Goal: Information Seeking & Learning: Learn about a topic

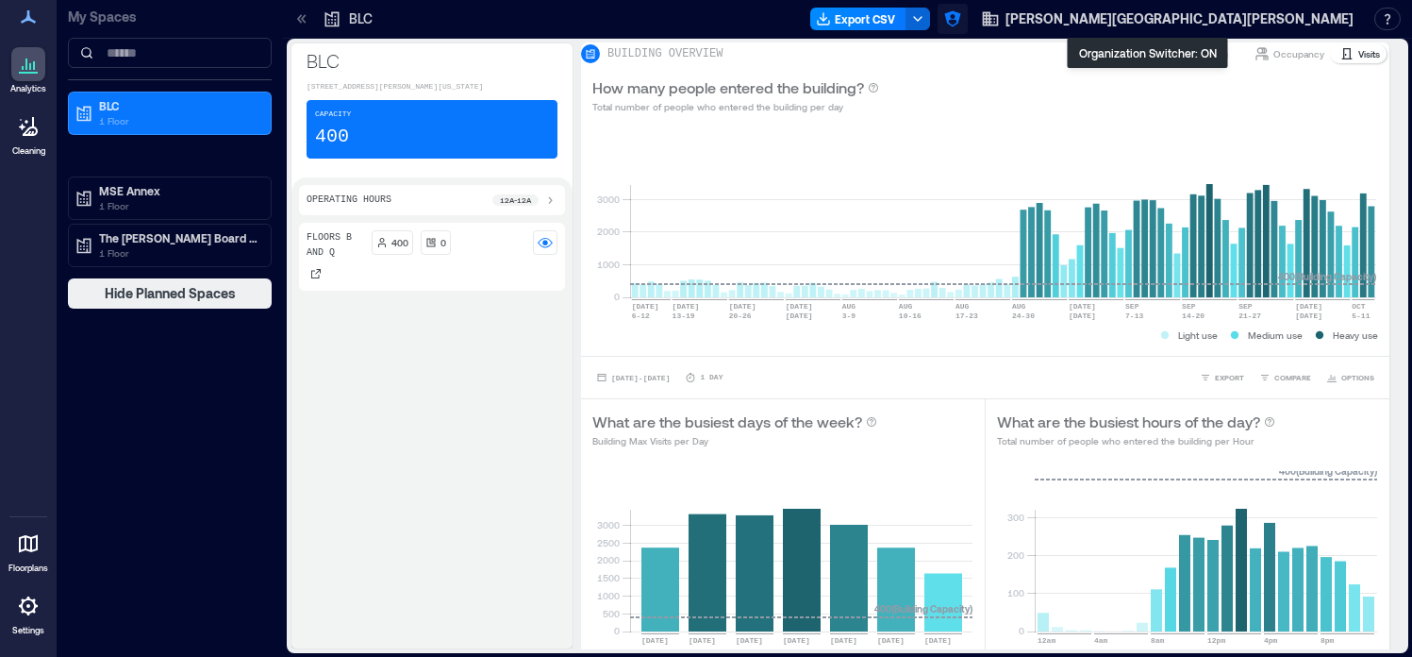
click at [960, 16] on icon "button" at bounding box center [952, 19] width 16 height 16
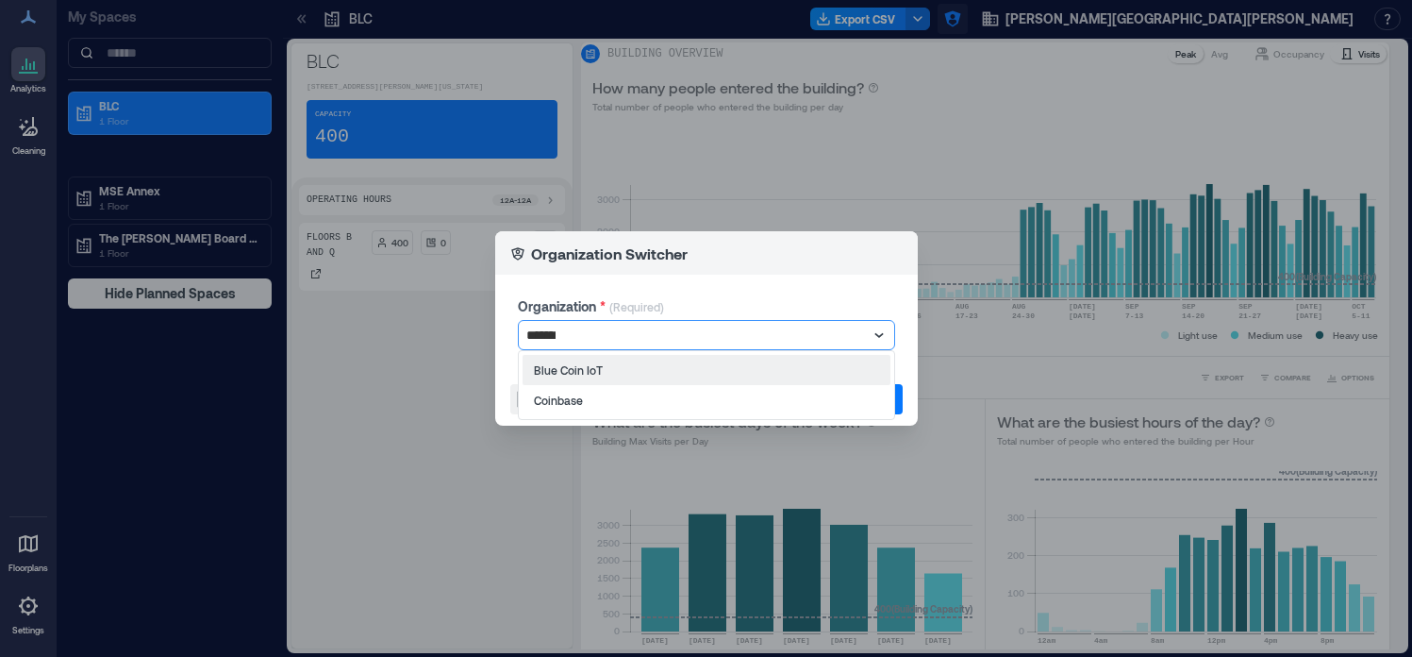
type input "********"
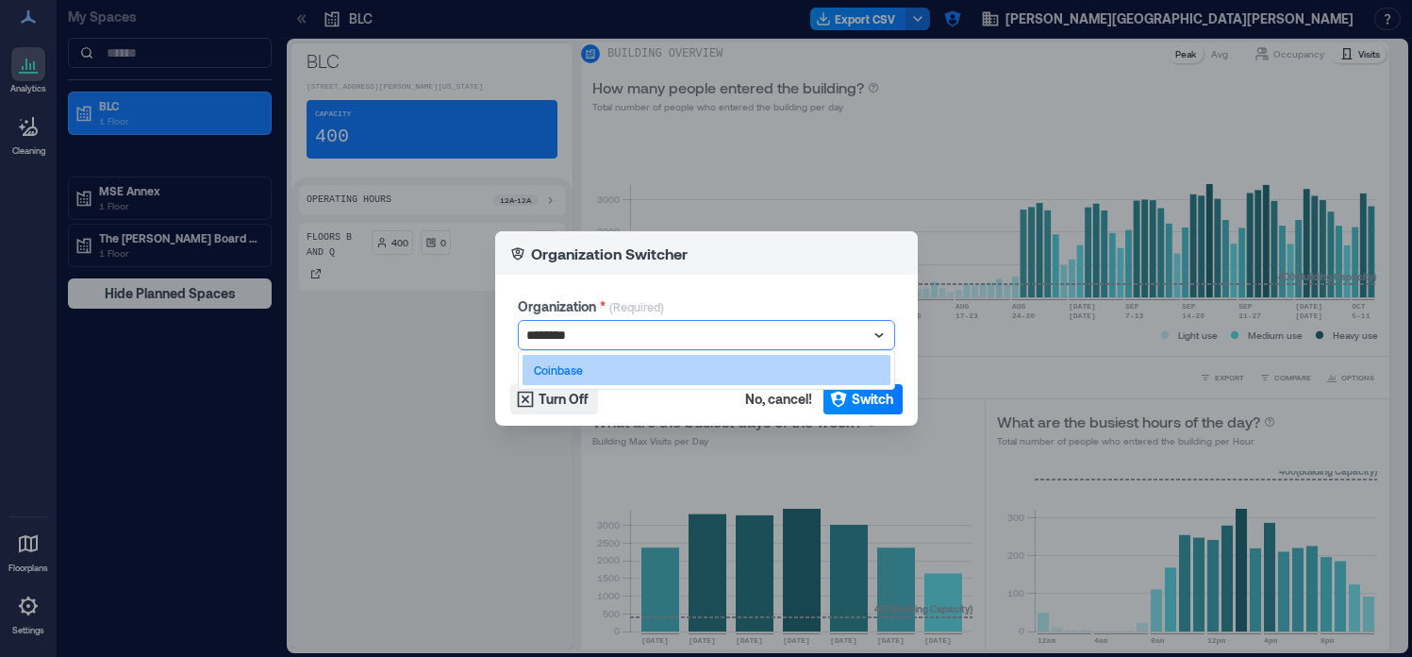
click at [798, 378] on div "Coinbase" at bounding box center [707, 370] width 368 height 30
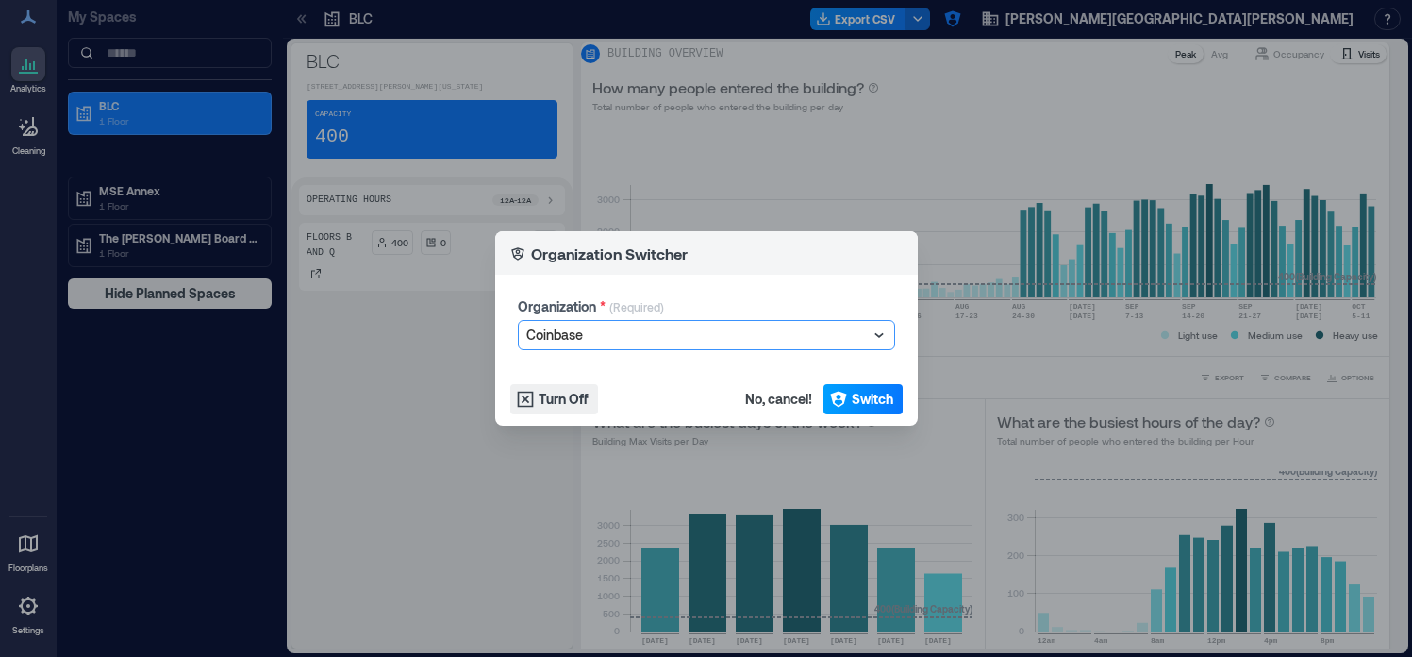
click at [832, 403] on icon "button" at bounding box center [838, 399] width 19 height 19
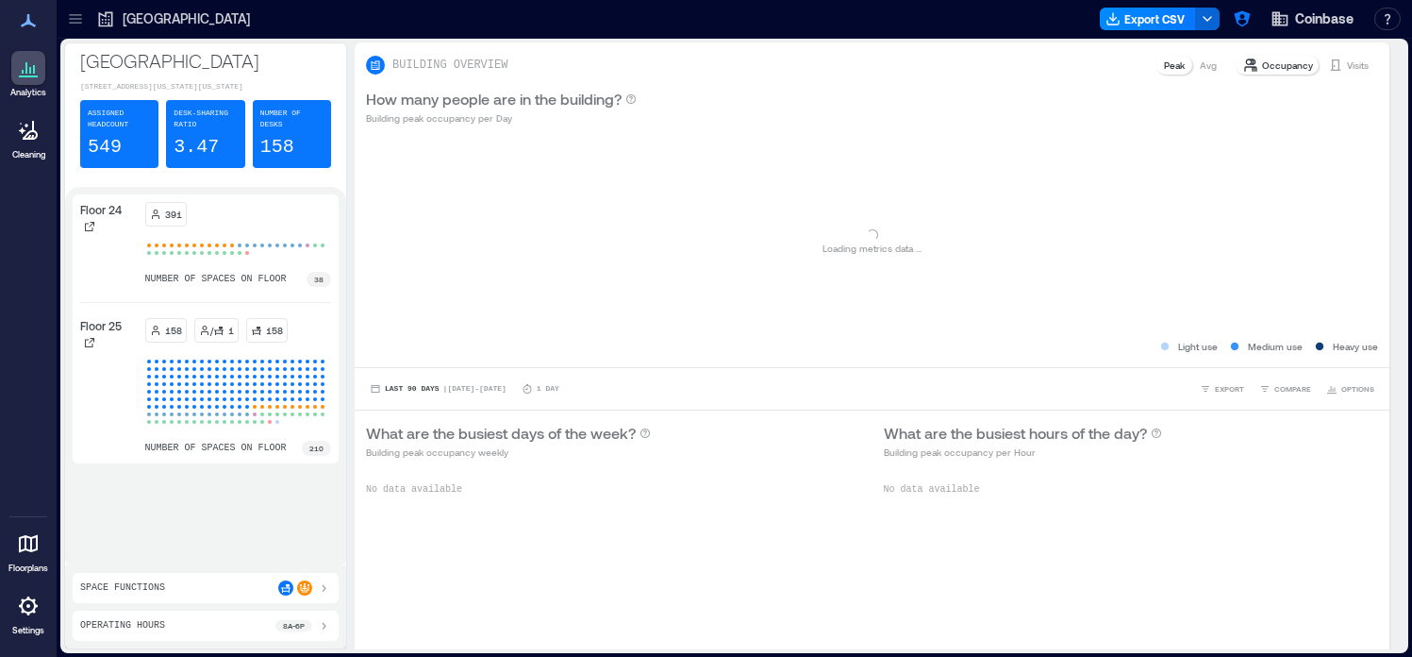
click at [80, 23] on icon at bounding box center [75, 23] width 12 height 2
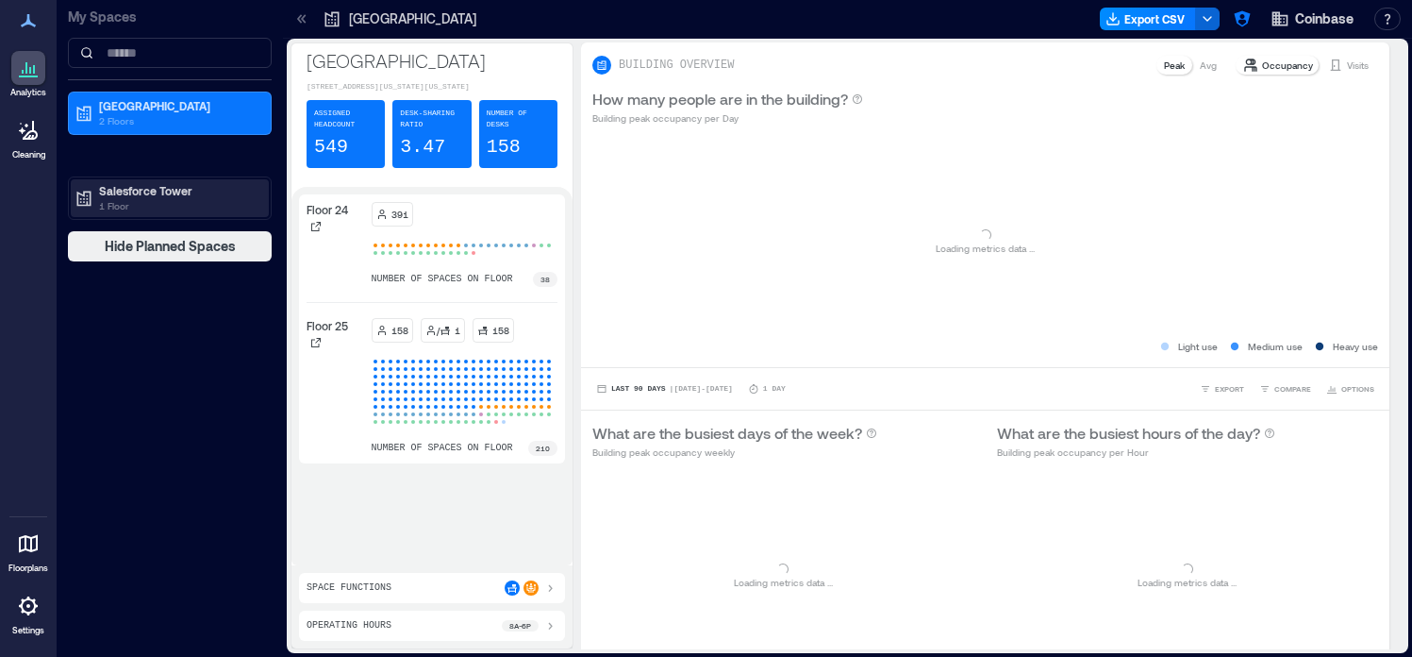
click at [157, 204] on p "1 Floor" at bounding box center [178, 205] width 159 height 15
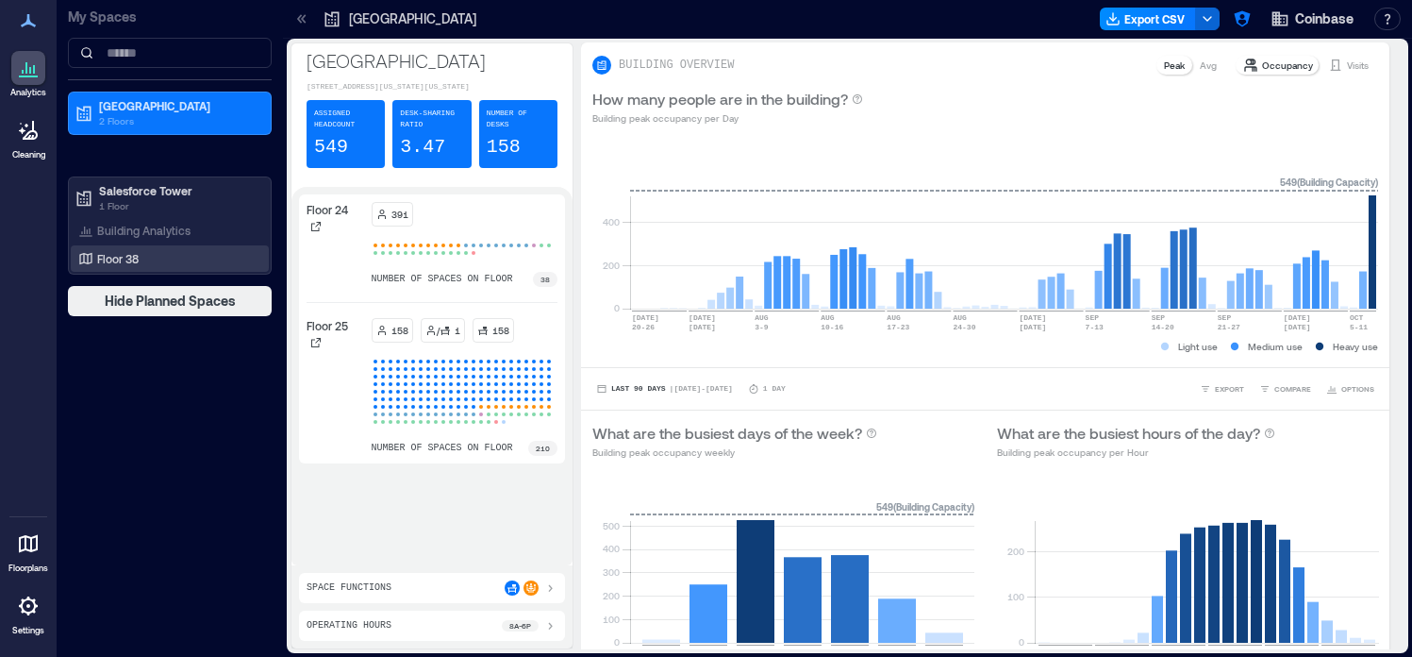
click at [151, 253] on div "Floor 38" at bounding box center [166, 258] width 183 height 19
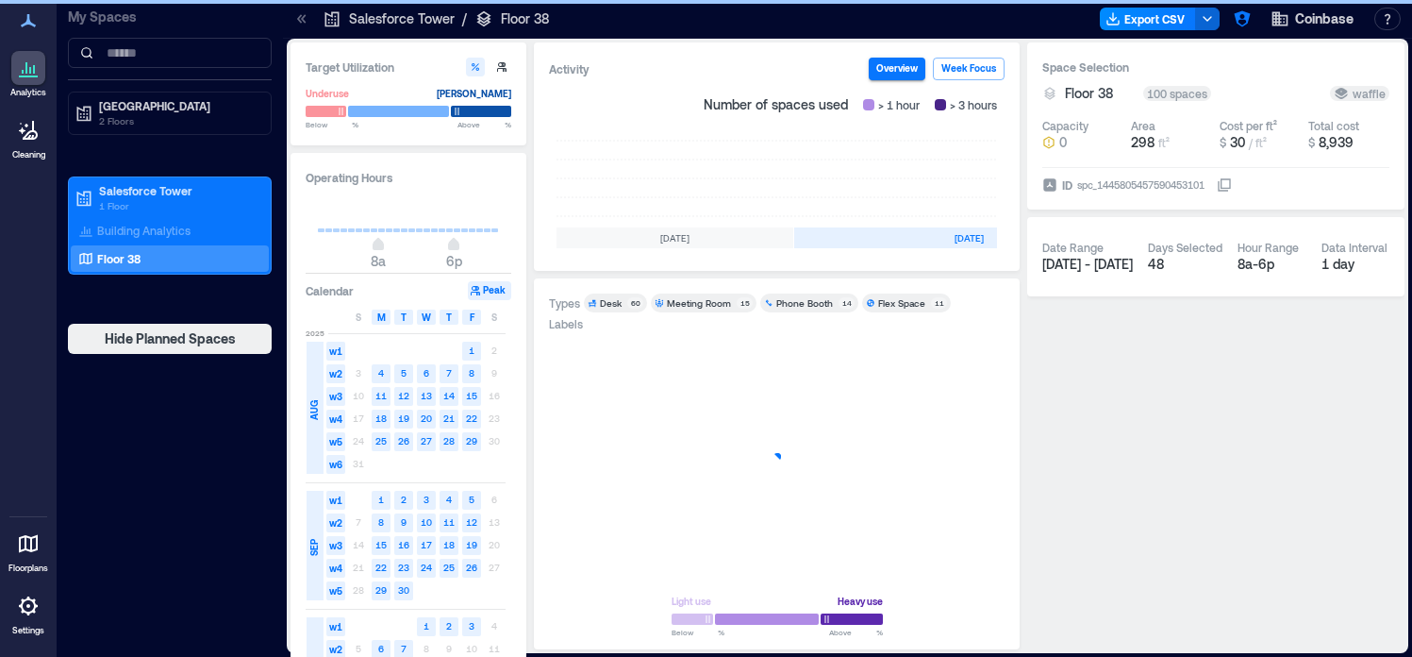
scroll to position [0, 578]
click at [24, 610] on icon at bounding box center [28, 605] width 19 height 19
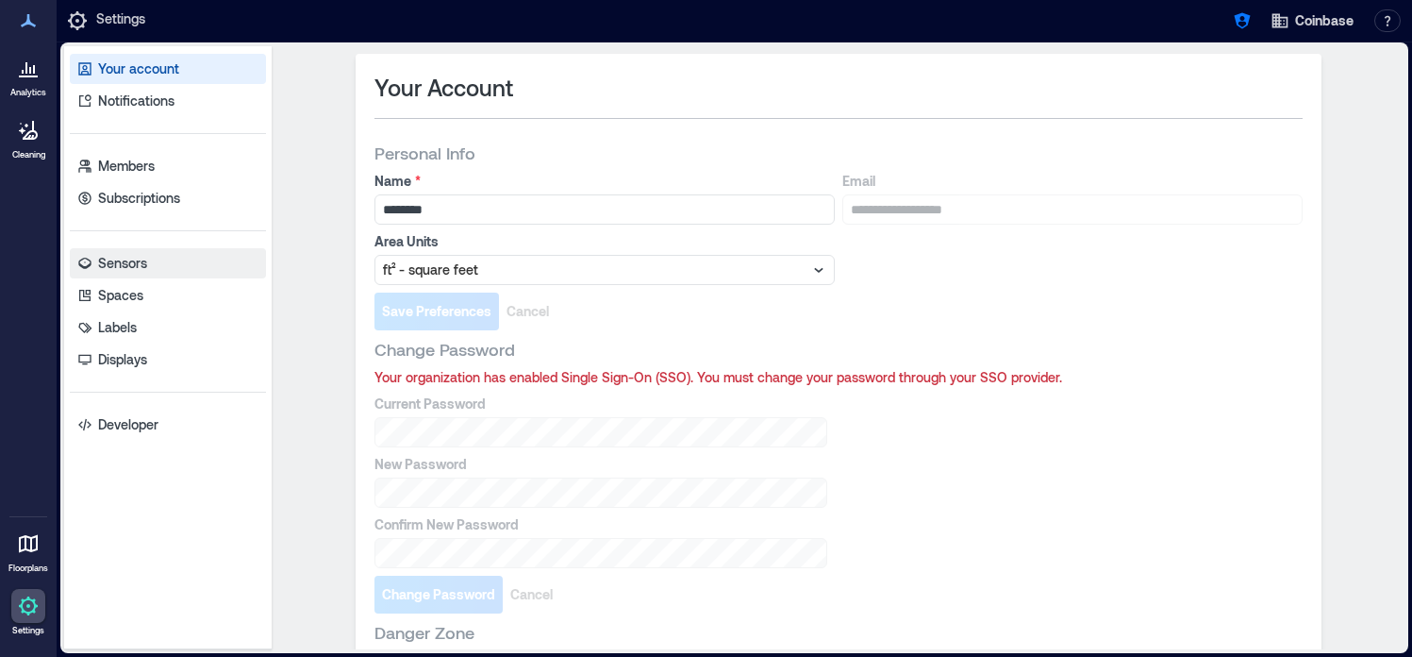
click at [177, 257] on link "Sensors" at bounding box center [168, 263] width 196 height 30
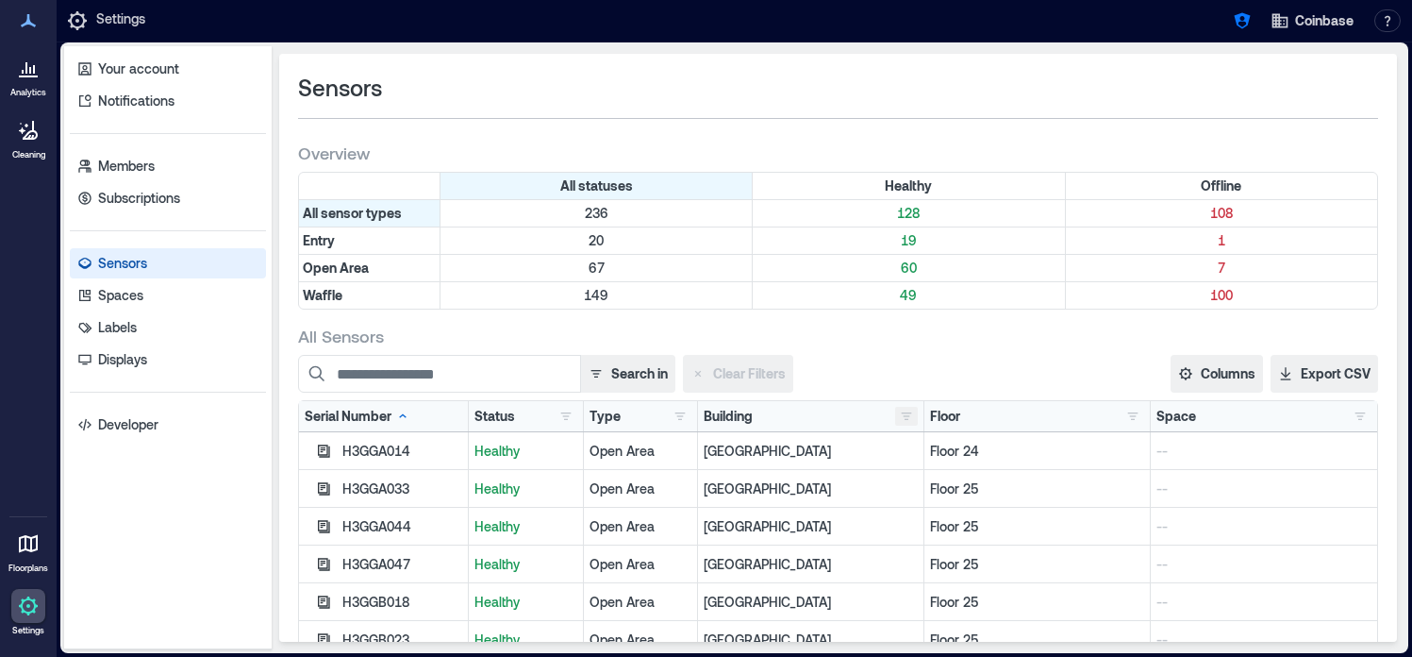
click at [906, 415] on button "button" at bounding box center [906, 416] width 23 height 19
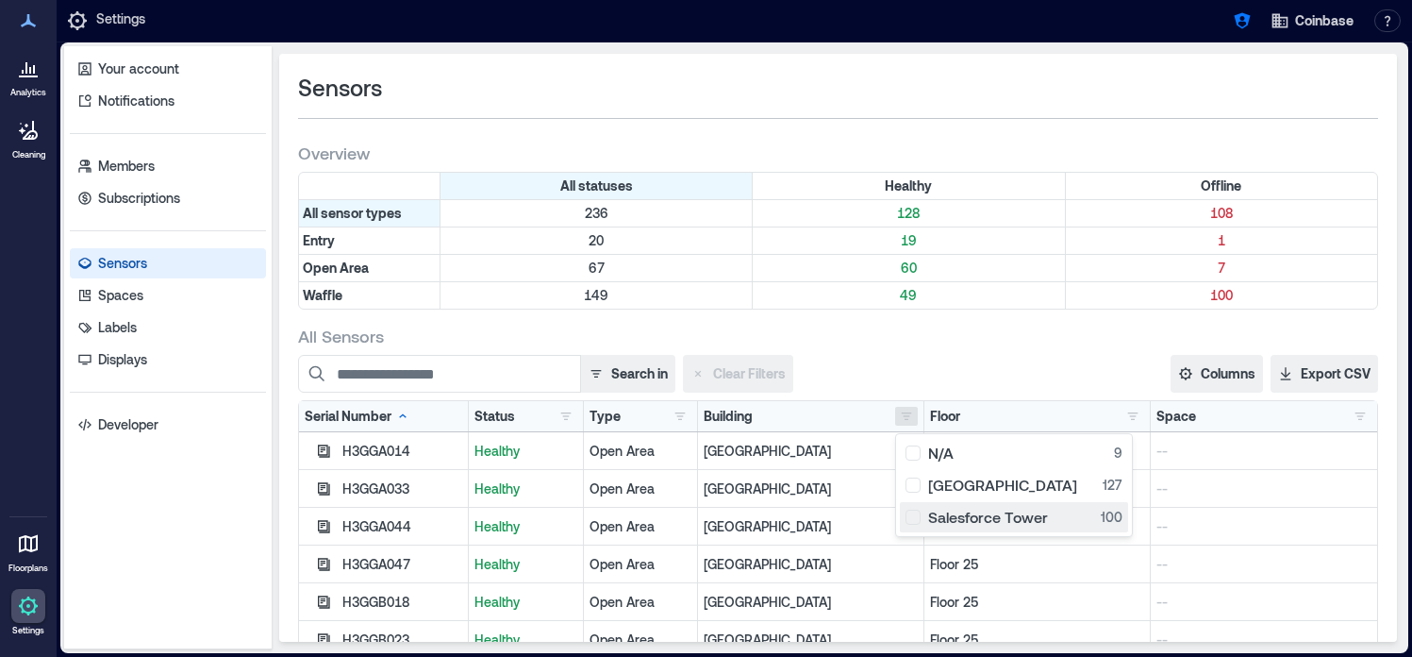
click at [920, 517] on div "Salesforce Tower 100" at bounding box center [1014, 517] width 217 height 19
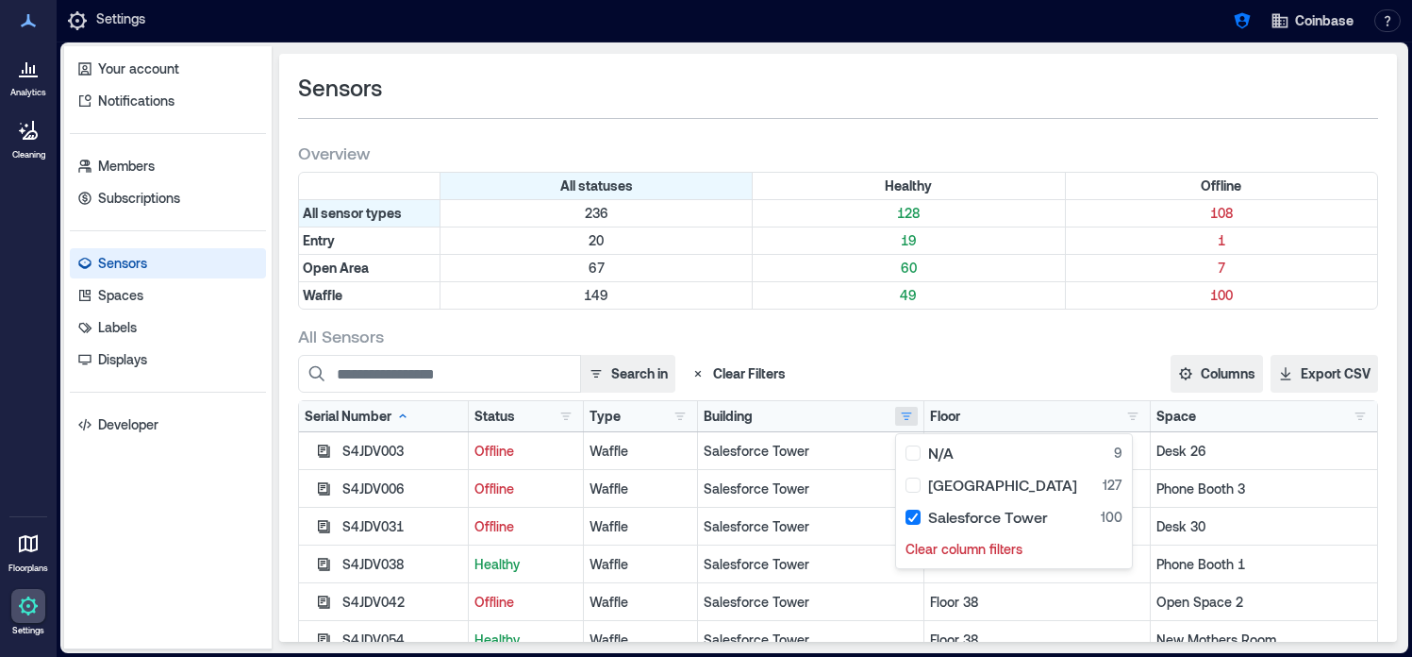
click at [983, 358] on div "Search in Clear Filters" at bounding box center [675, 374] width 755 height 38
click at [569, 420] on button "button" at bounding box center [566, 416] width 23 height 19
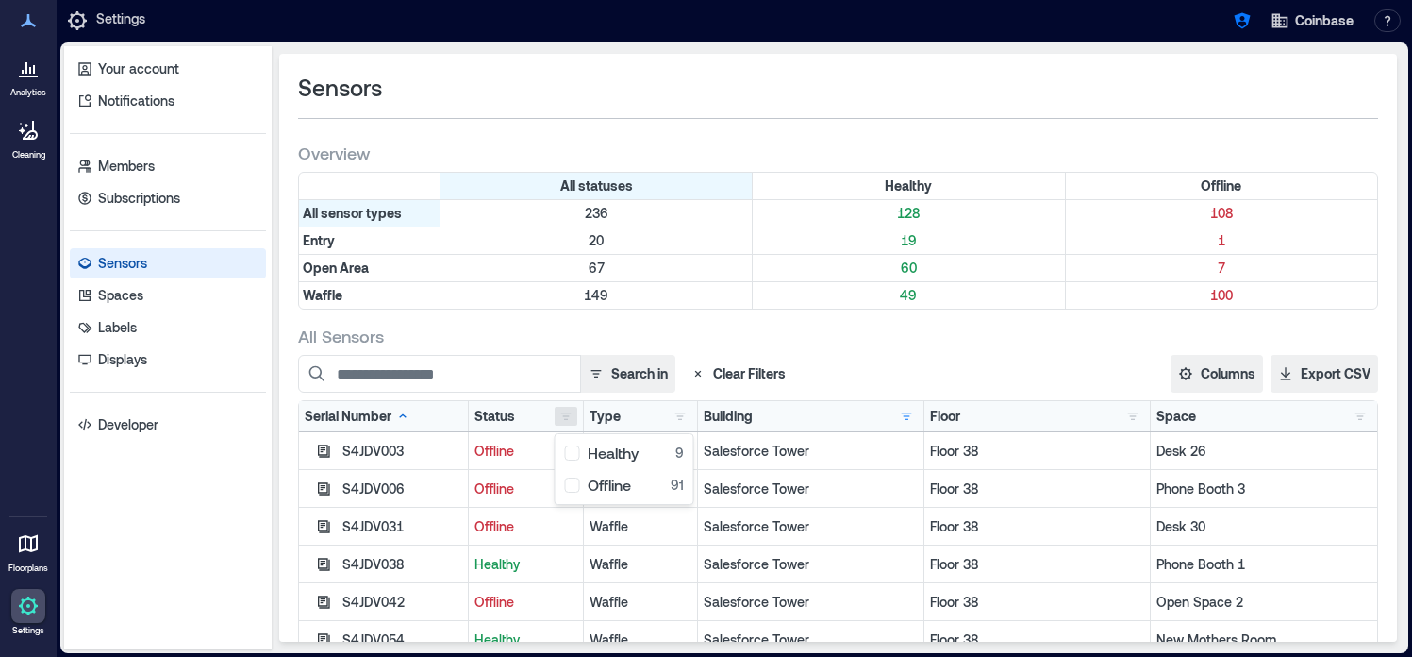
click at [888, 342] on div "All Sensors" at bounding box center [838, 336] width 1080 height 23
click at [567, 416] on button "button" at bounding box center [566, 416] width 23 height 19
click at [859, 345] on div "All Sensors" at bounding box center [838, 336] width 1080 height 23
click at [1248, 17] on icon "button" at bounding box center [1242, 21] width 16 height 16
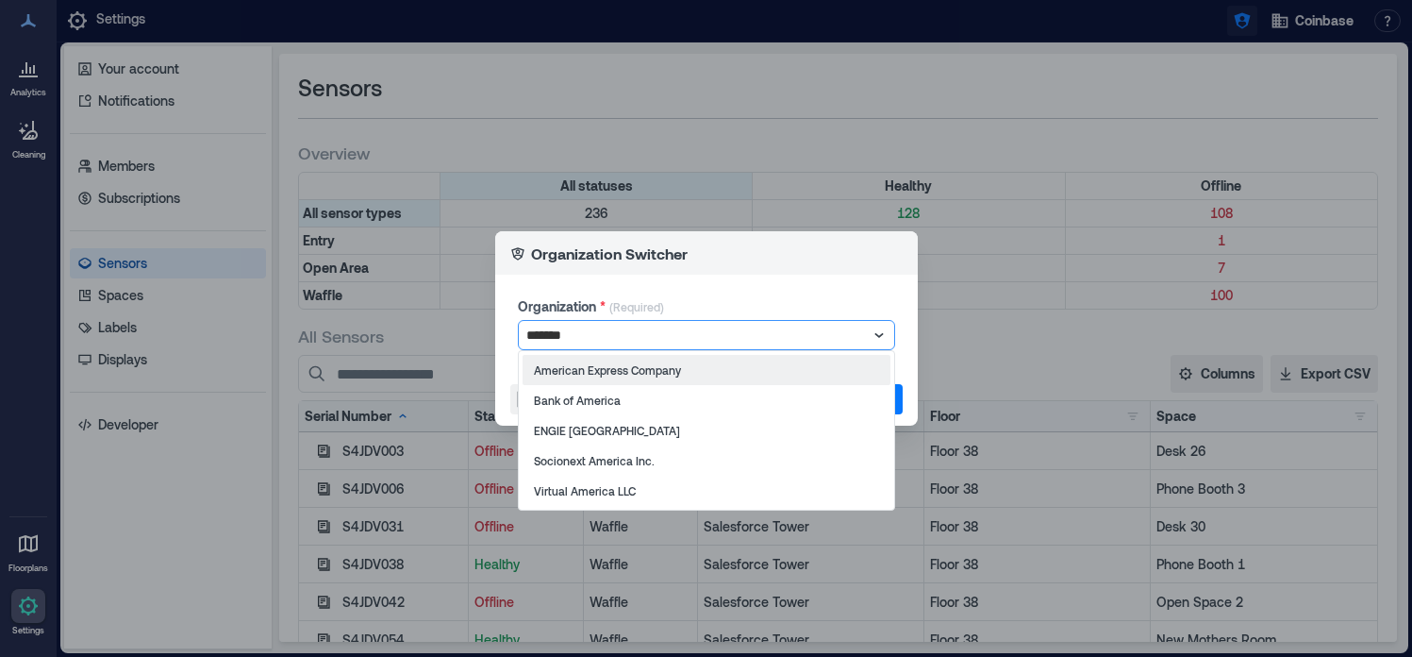
type input "********"
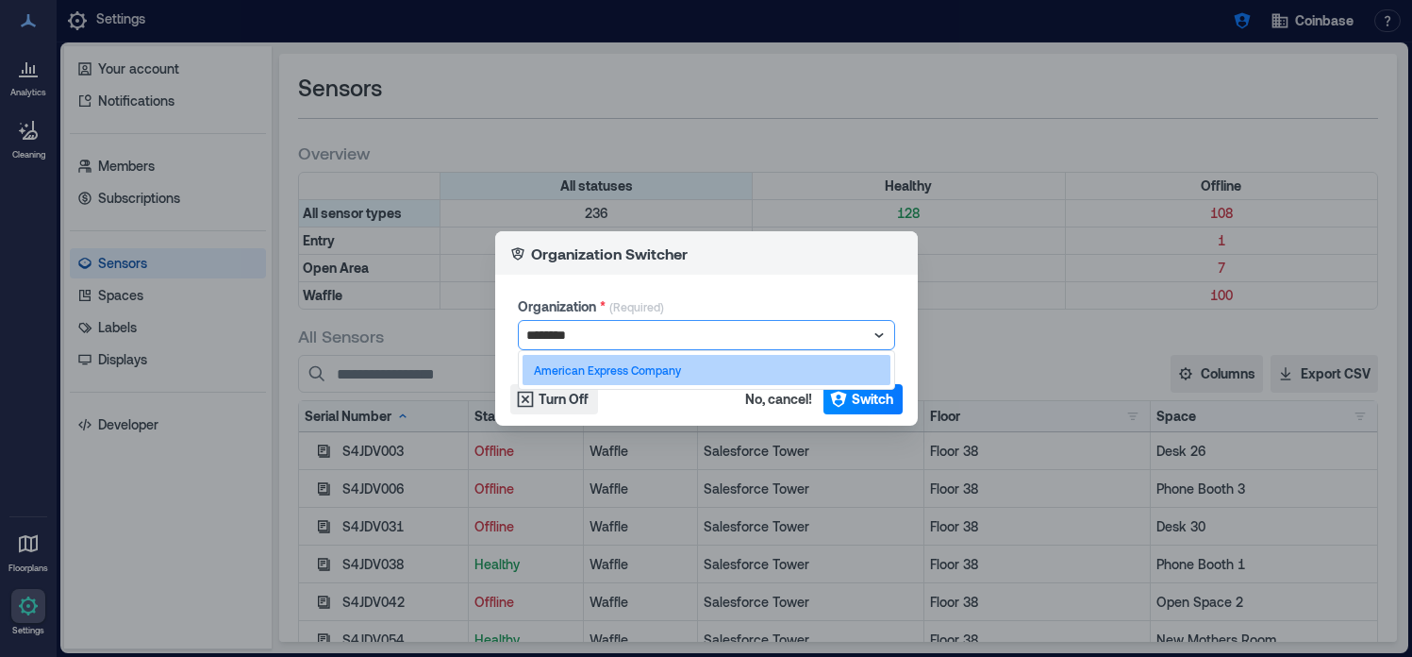
click at [831, 368] on div "American Express Company" at bounding box center [707, 370] width 368 height 30
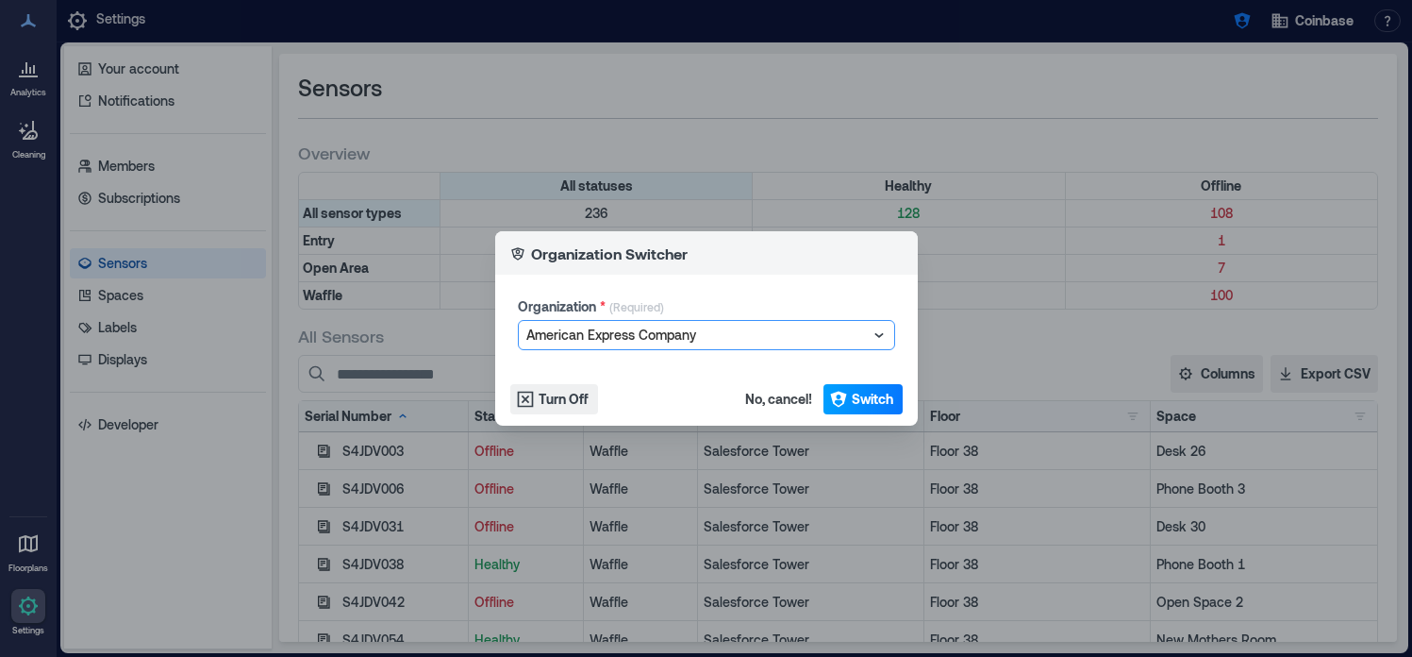
click at [868, 400] on span "Switch" at bounding box center [873, 399] width 42 height 19
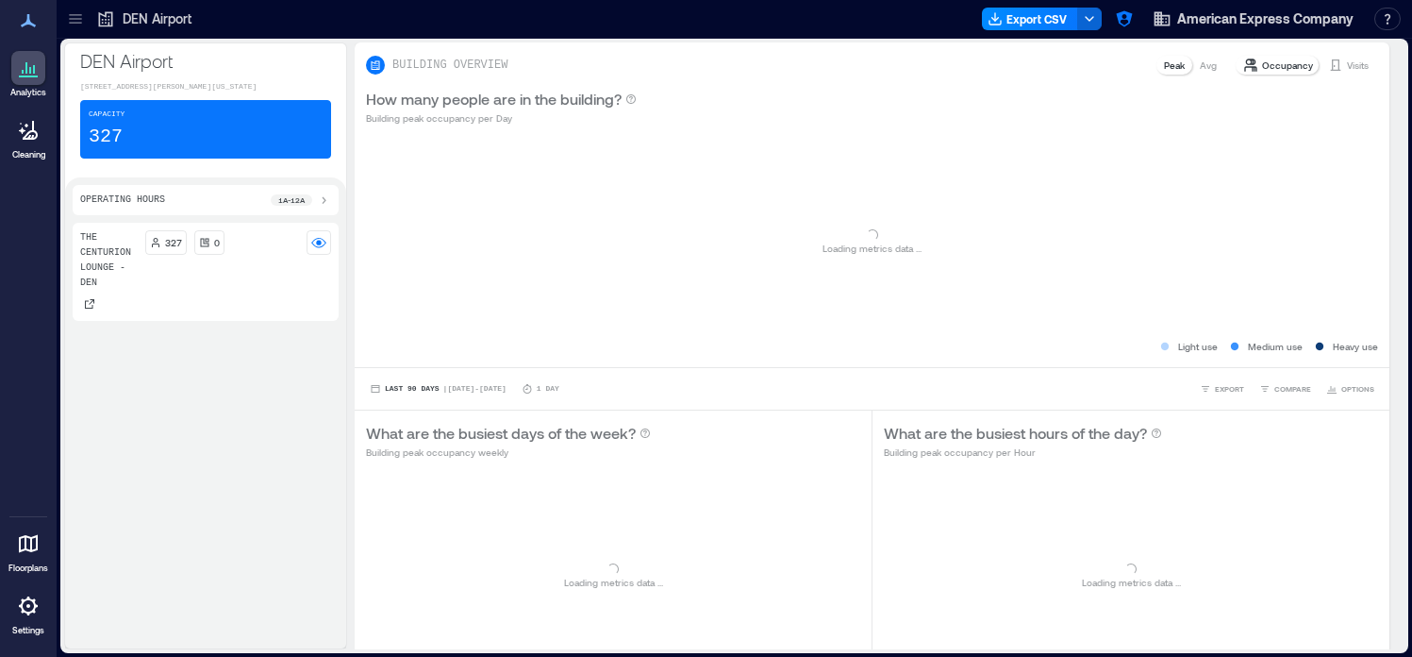
click at [77, 19] on icon at bounding box center [75, 19] width 12 height 2
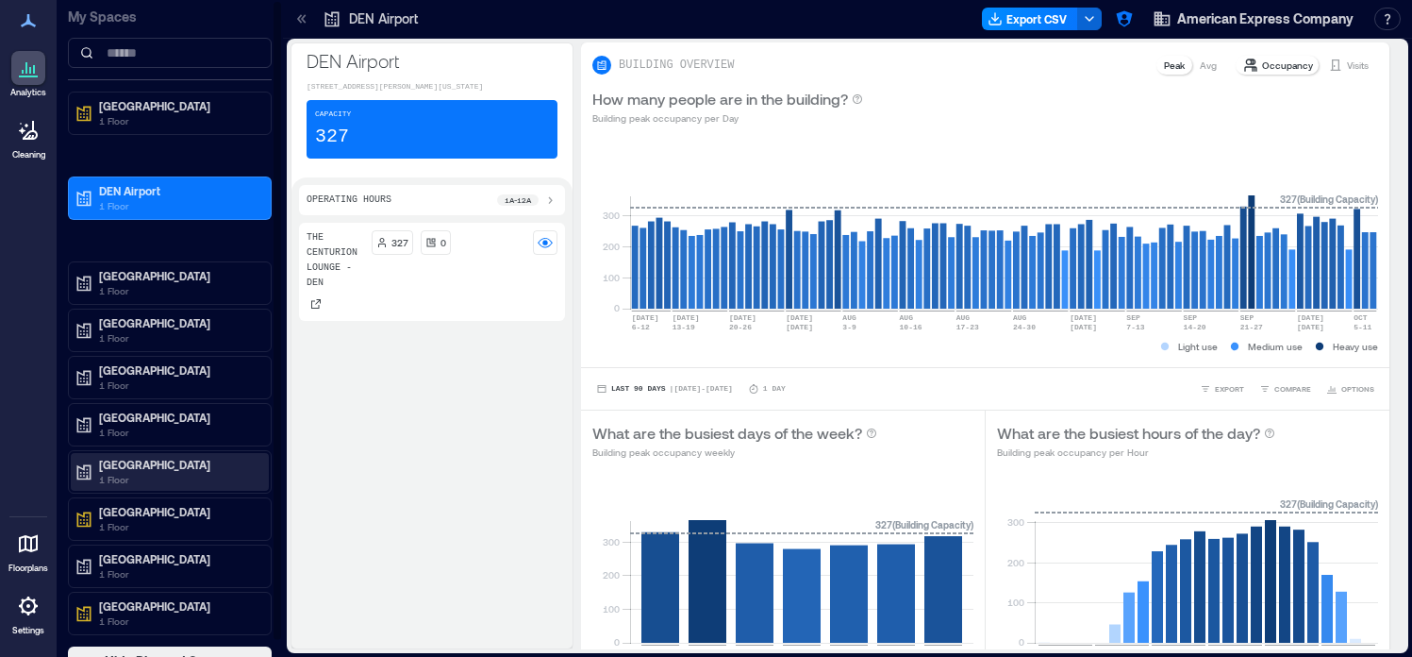
click at [209, 480] on p "1 Floor" at bounding box center [178, 479] width 159 height 15
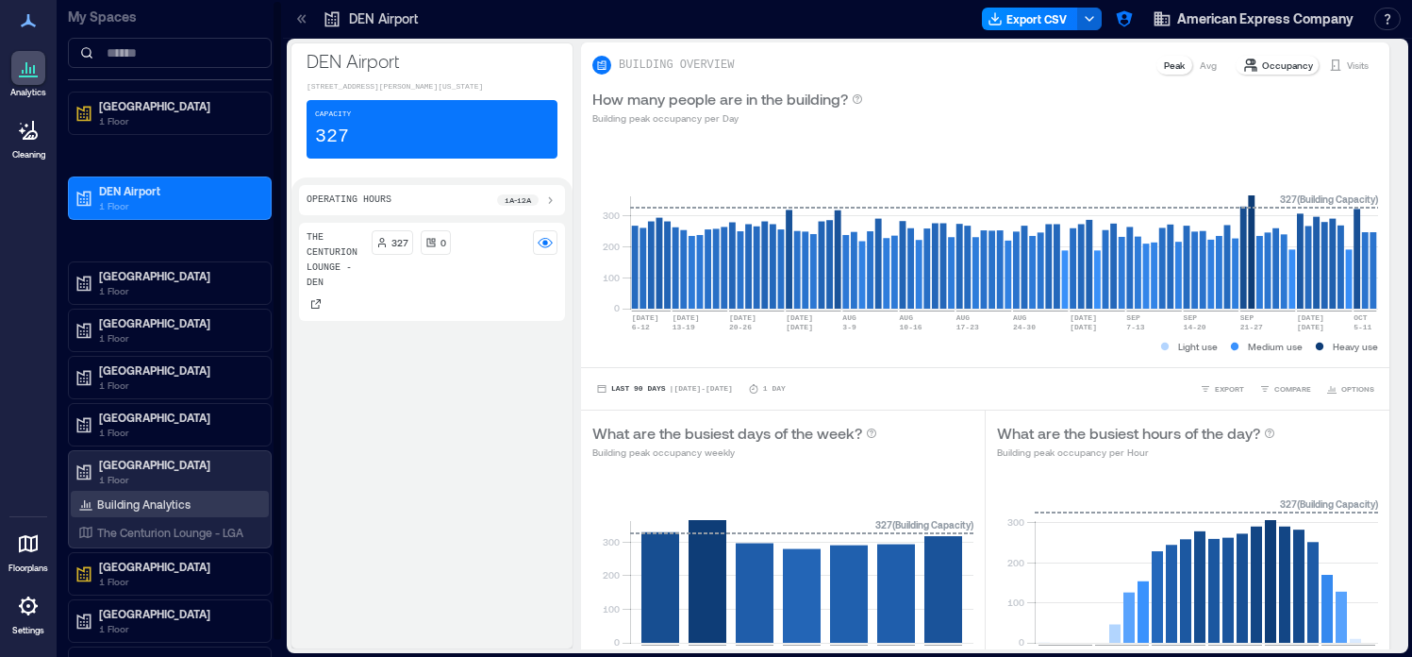
click at [194, 510] on div "Building Analytics" at bounding box center [170, 504] width 198 height 26
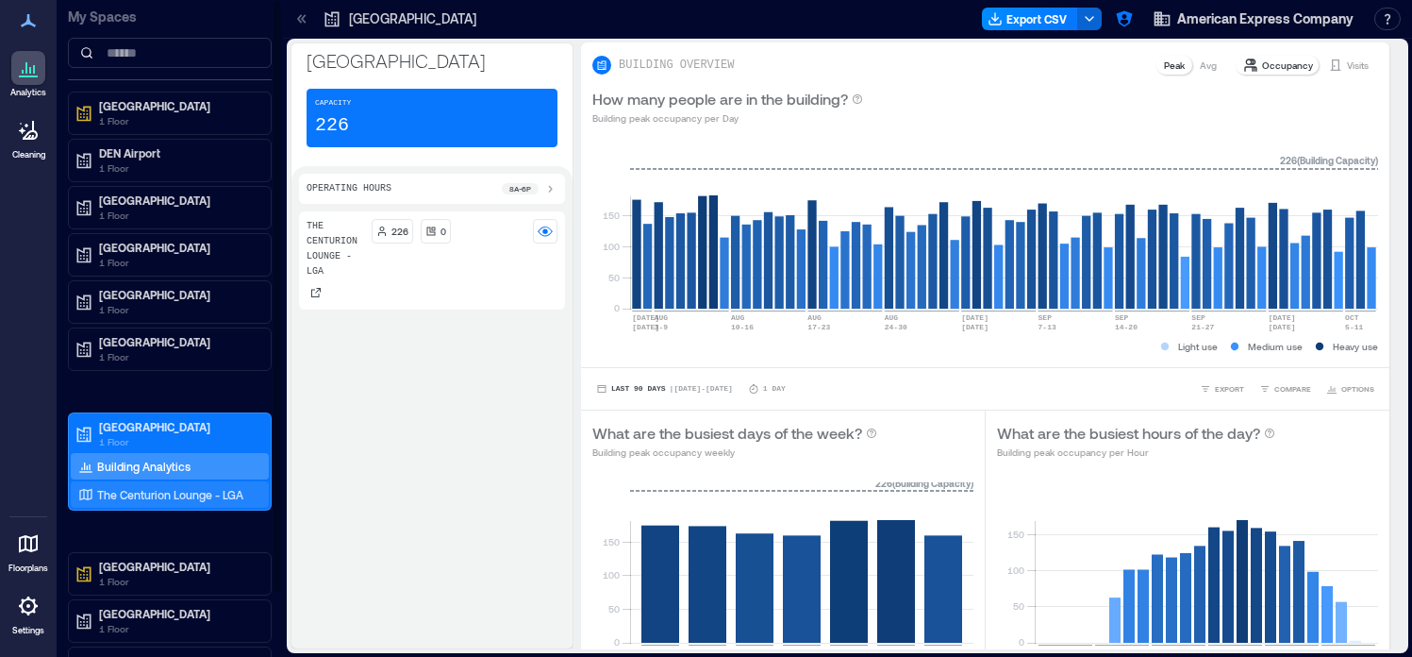
click at [194, 490] on p "The Centurion Lounge - LGA" at bounding box center [170, 494] width 146 height 15
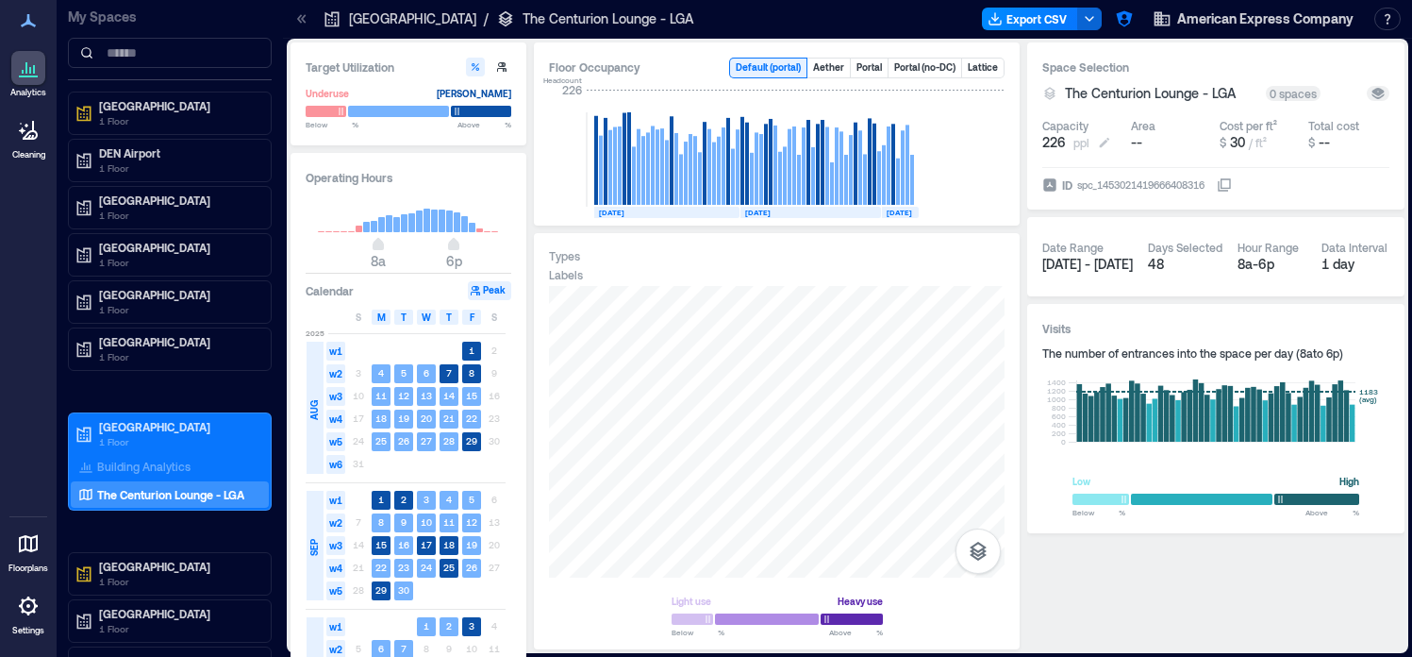
click at [1102, 142] on icon at bounding box center [1104, 142] width 15 height 15
type input "***"
click at [1099, 122] on div "Capacity" at bounding box center [1124, 125] width 163 height 15
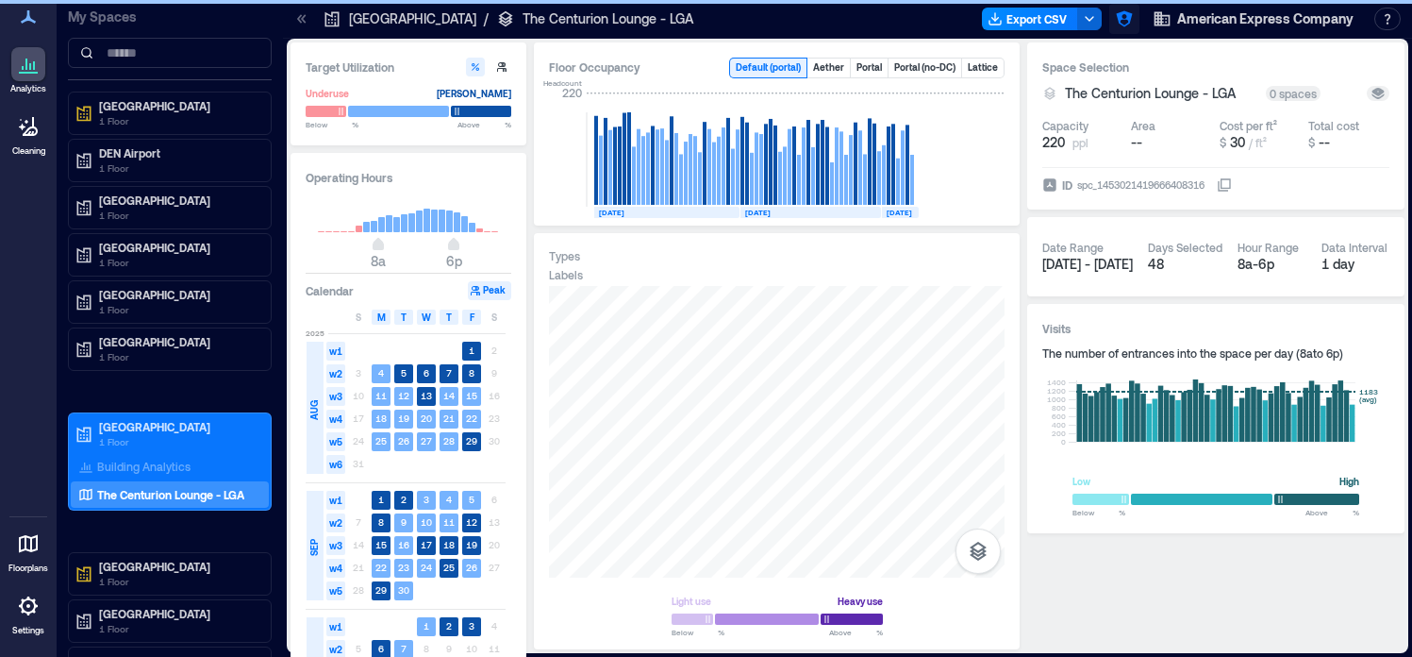
click at [1124, 22] on icon "button" at bounding box center [1124, 18] width 19 height 19
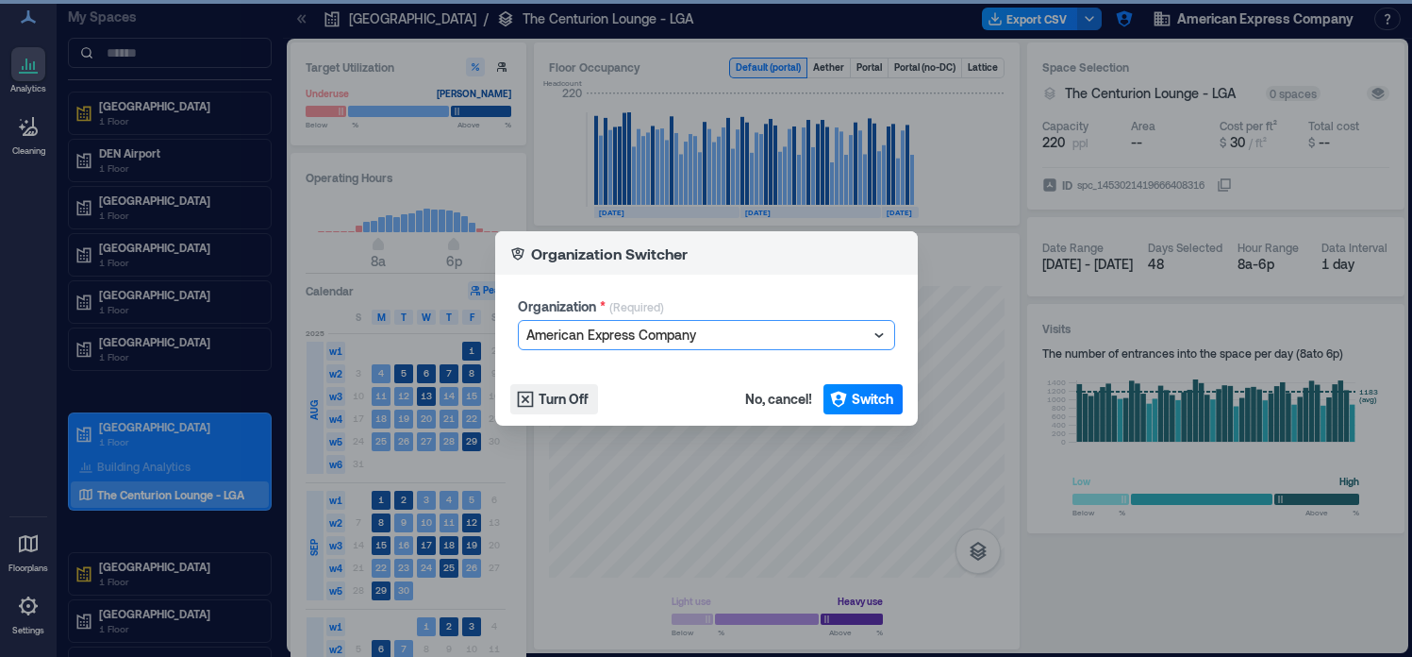
click at [761, 330] on div at bounding box center [697, 335] width 342 height 23
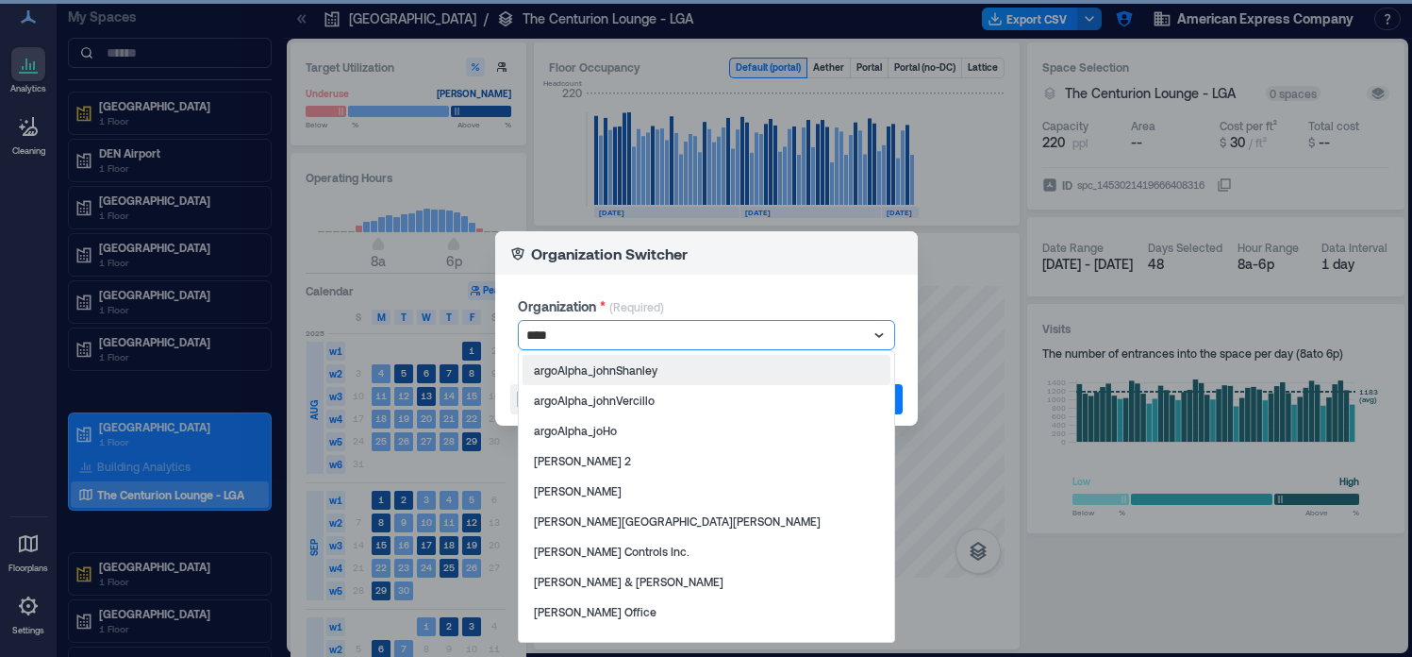
type input "*****"
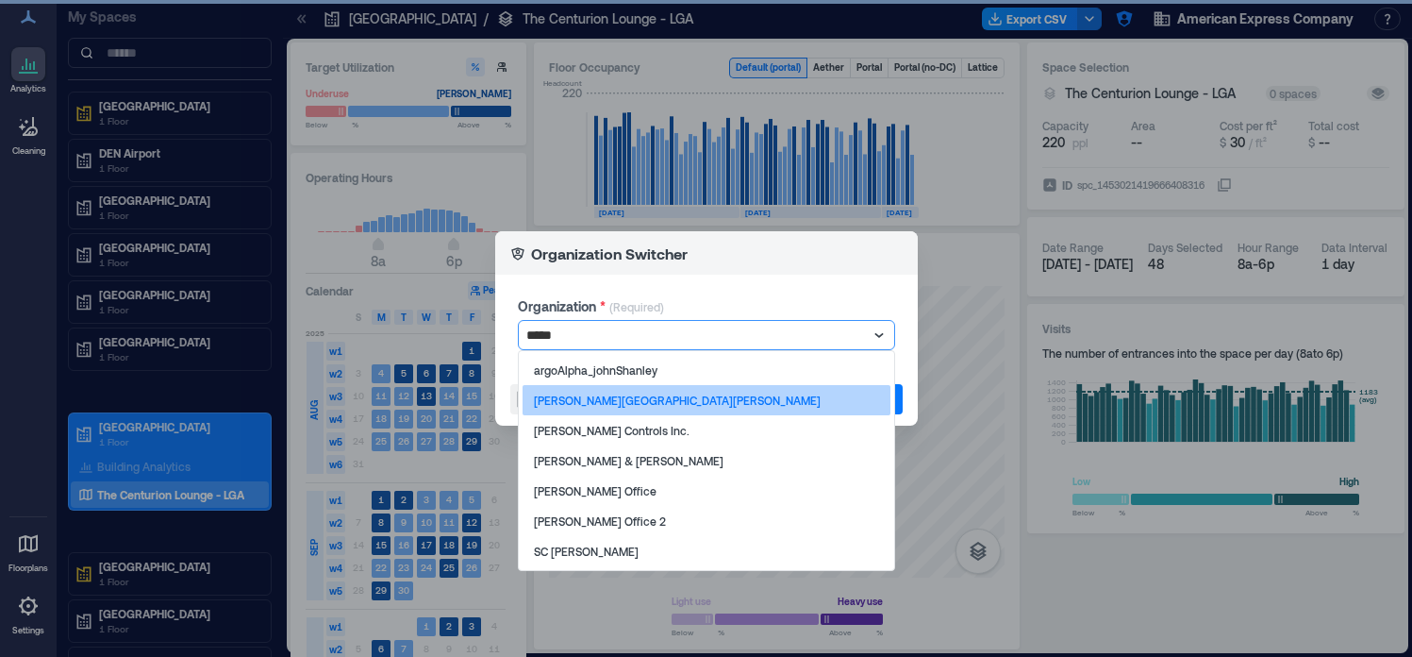
click at [678, 394] on div "[PERSON_NAME][GEOGRAPHIC_DATA][PERSON_NAME]" at bounding box center [707, 400] width 368 height 30
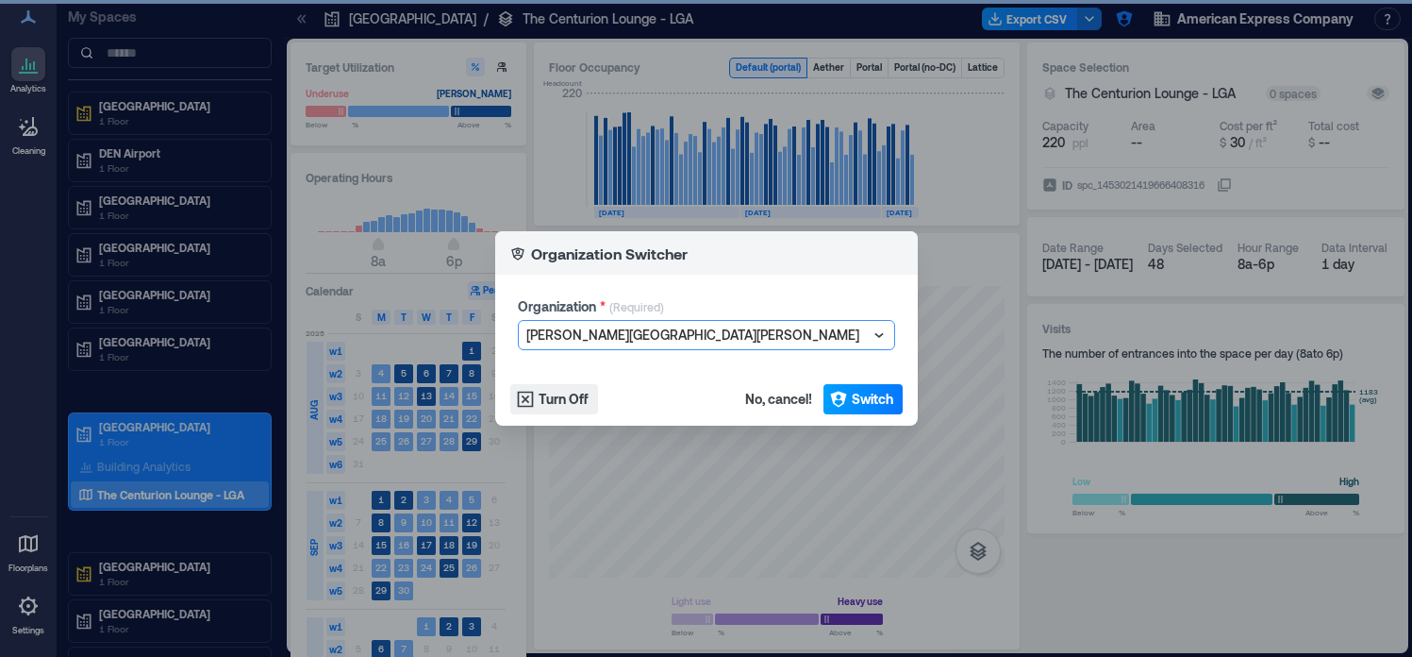
click at [853, 400] on span "Switch" at bounding box center [873, 399] width 42 height 19
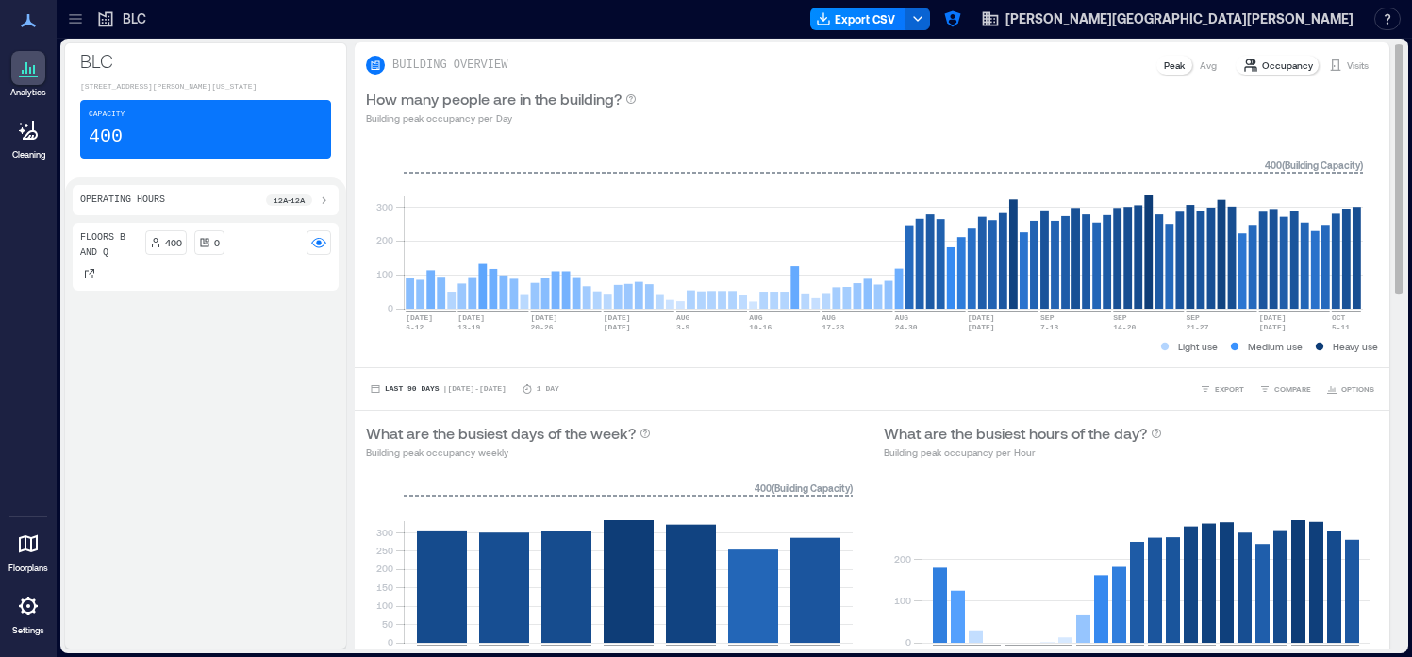
click at [1347, 64] on p "Visits" at bounding box center [1358, 65] width 22 height 15
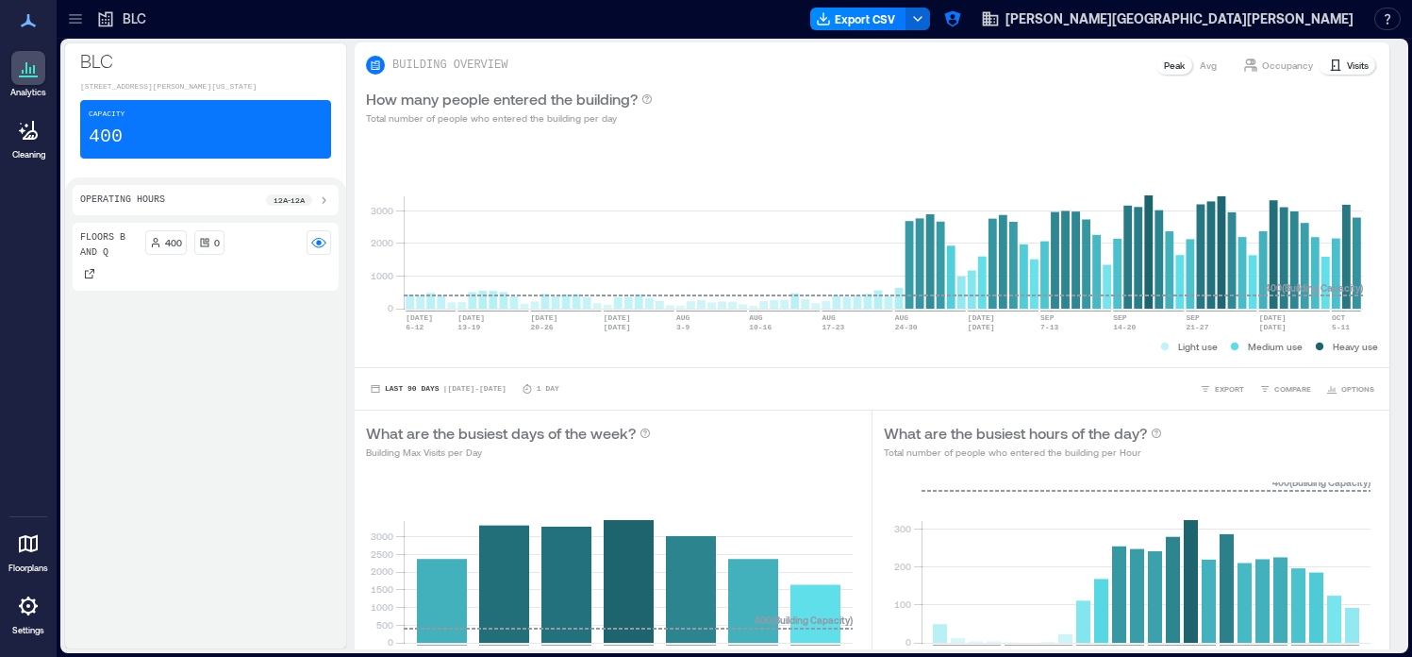
click at [78, 16] on icon at bounding box center [75, 18] width 19 height 19
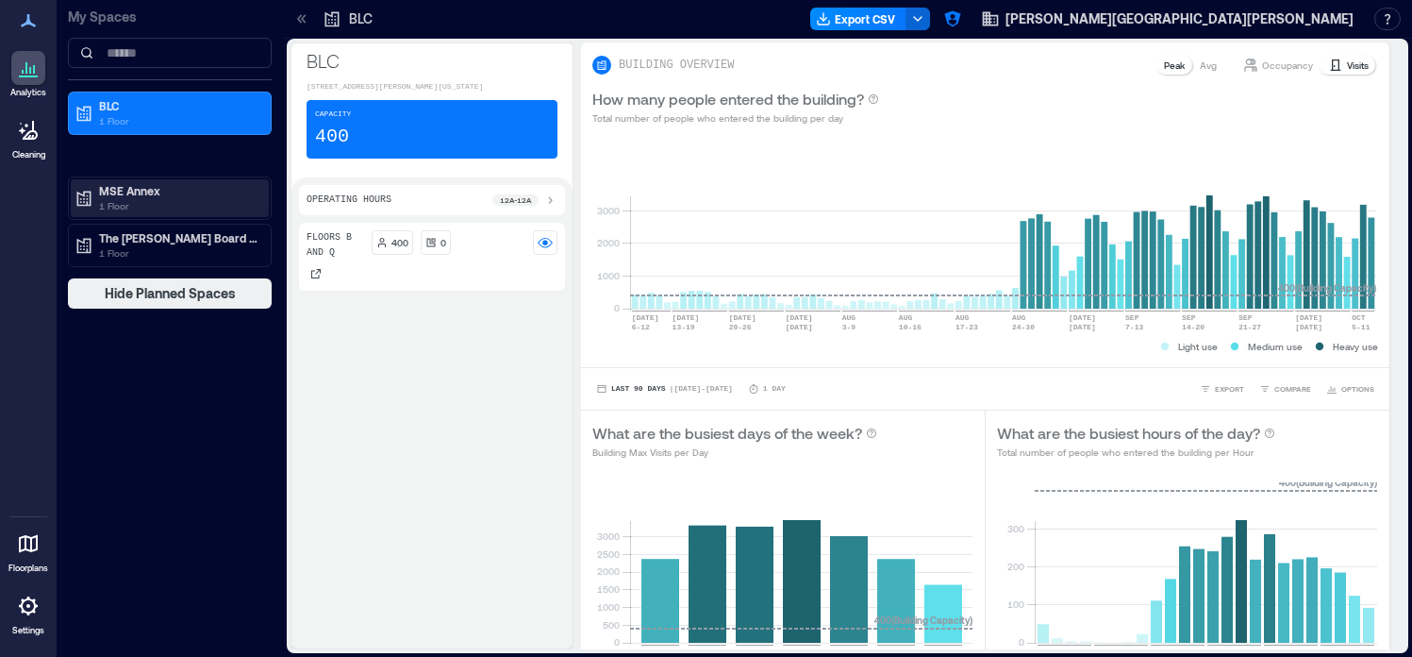
click at [110, 192] on p "MSE Annex" at bounding box center [178, 190] width 159 height 15
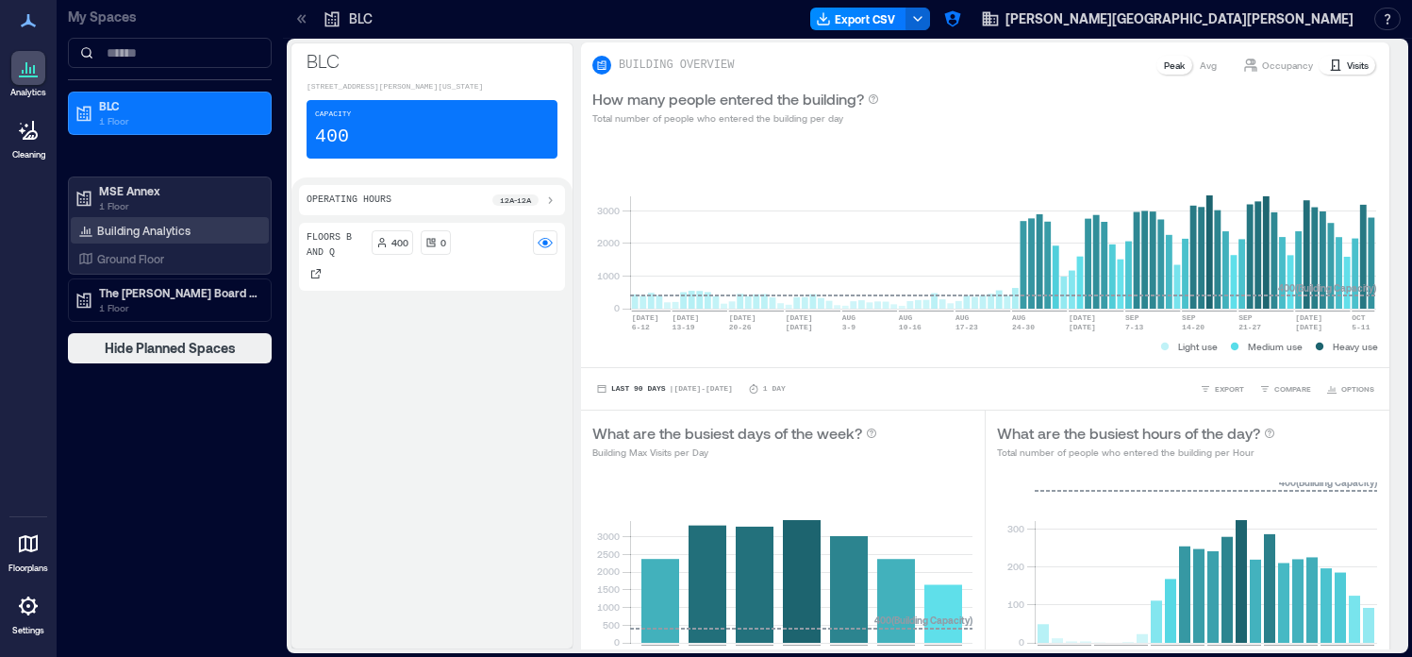
click at [130, 233] on p "Building Analytics" at bounding box center [143, 230] width 93 height 15
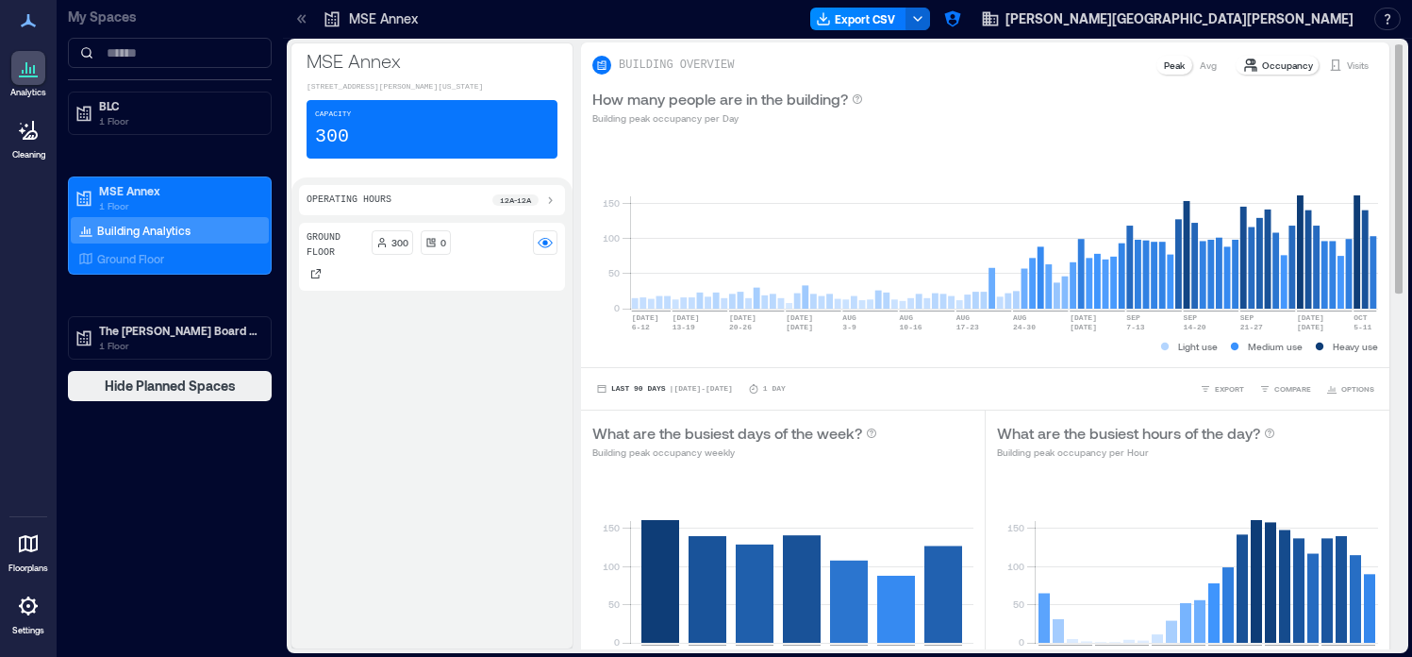
click at [1364, 65] on p "Visits" at bounding box center [1358, 65] width 22 height 15
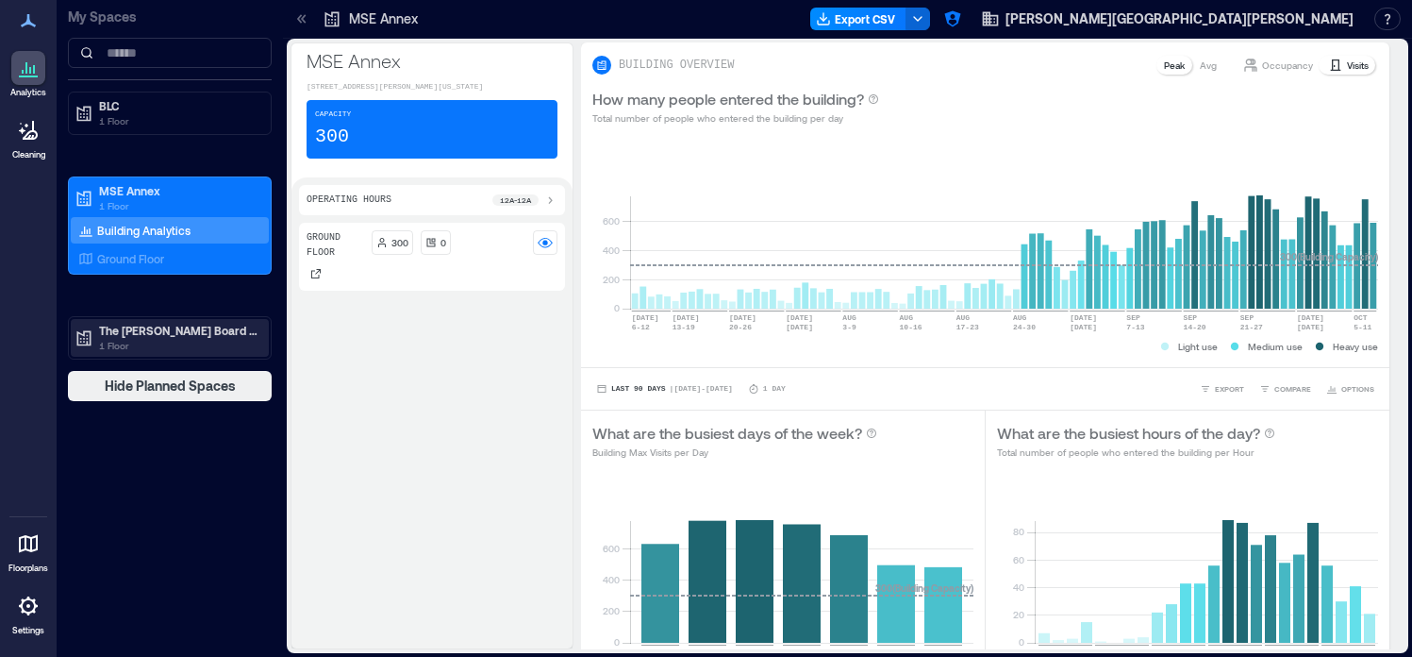
click at [167, 343] on p "1 Floor" at bounding box center [178, 345] width 159 height 15
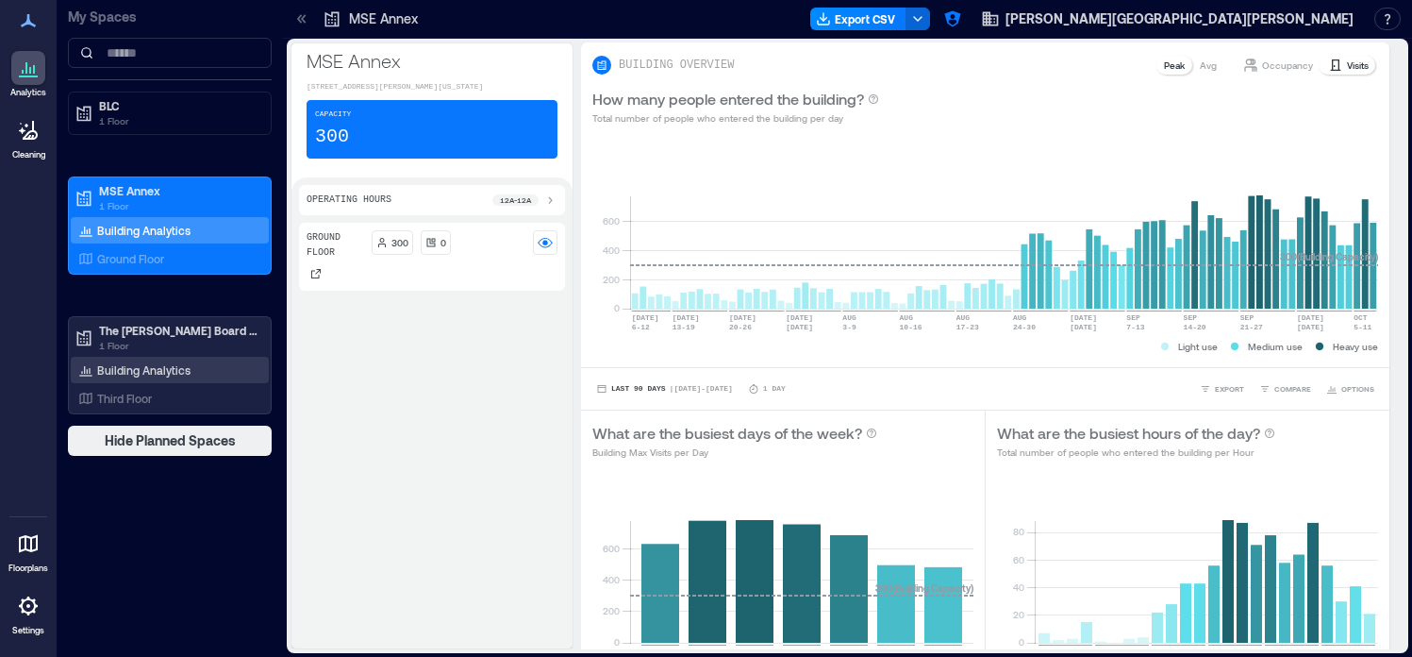
click at [186, 376] on p "Building Analytics" at bounding box center [143, 369] width 93 height 15
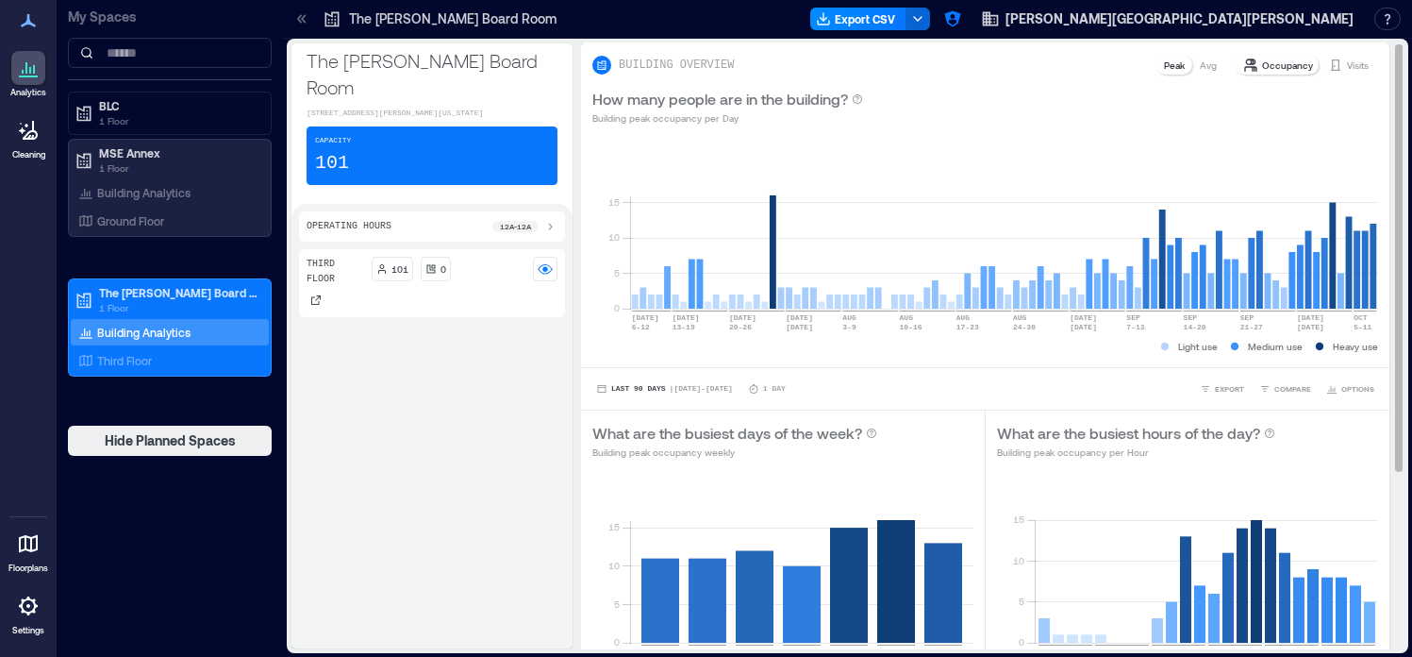
click at [1371, 64] on div "Visits" at bounding box center [1349, 65] width 56 height 19
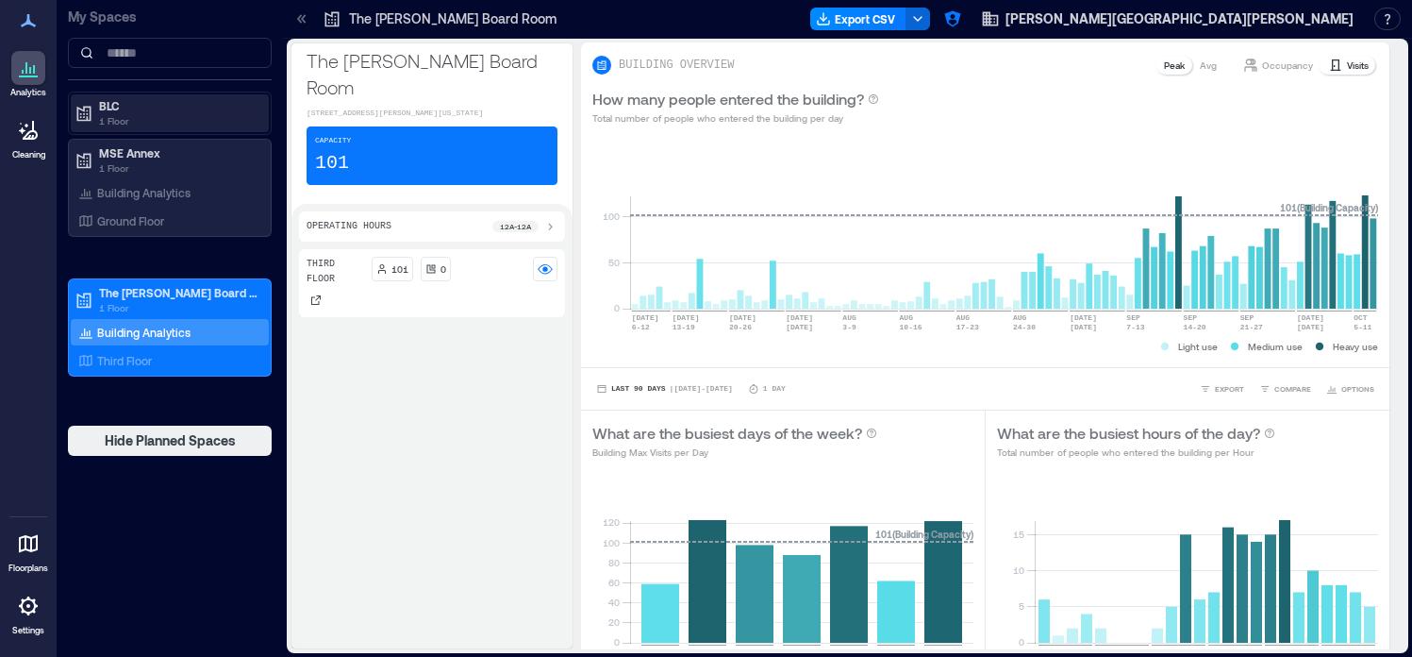
click at [174, 116] on p "1 Floor" at bounding box center [178, 120] width 159 height 15
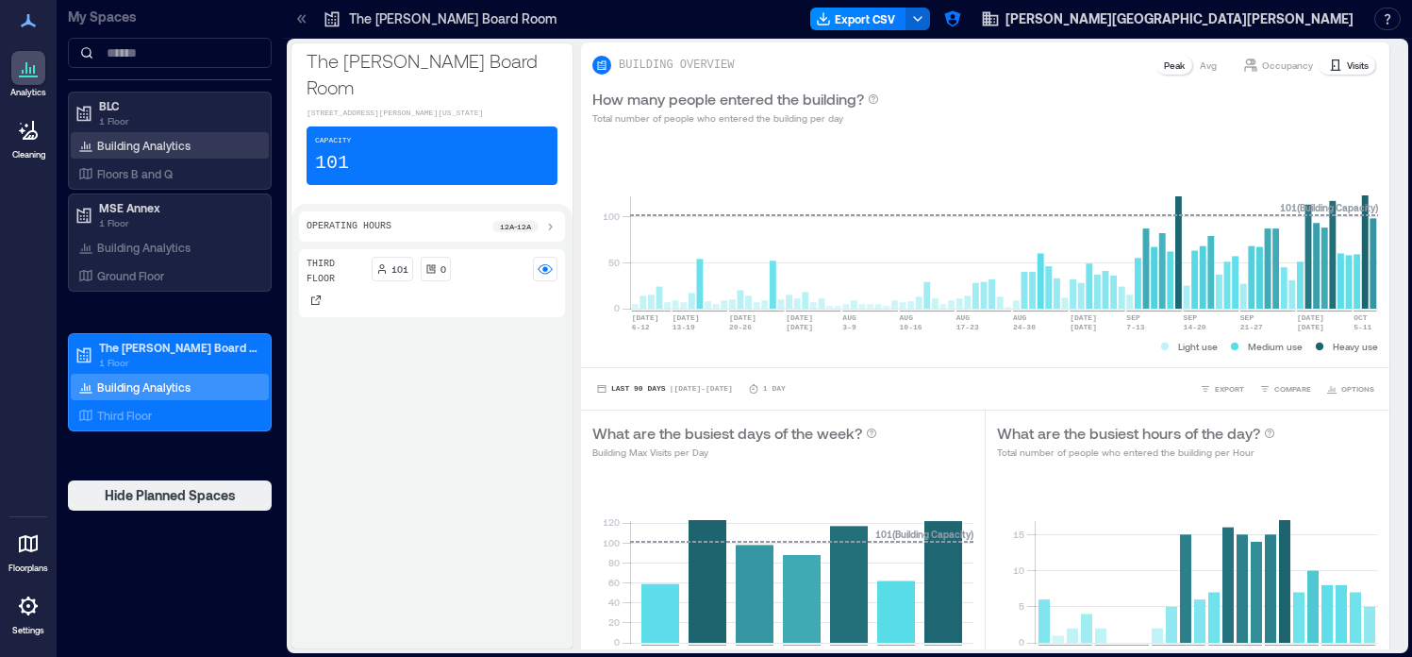
click at [173, 153] on div "Building Analytics" at bounding box center [135, 145] width 120 height 19
